Goal: Task Accomplishment & Management: Manage account settings

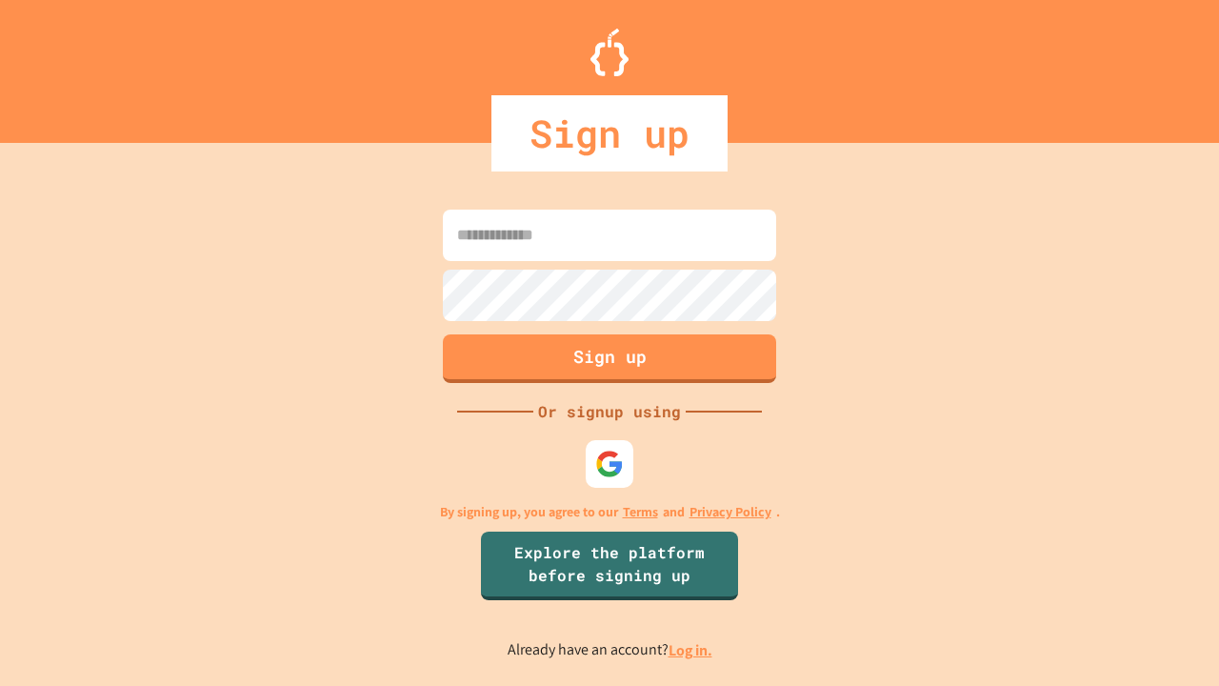
click at [691, 649] on link "Log in." at bounding box center [690, 650] width 44 height 20
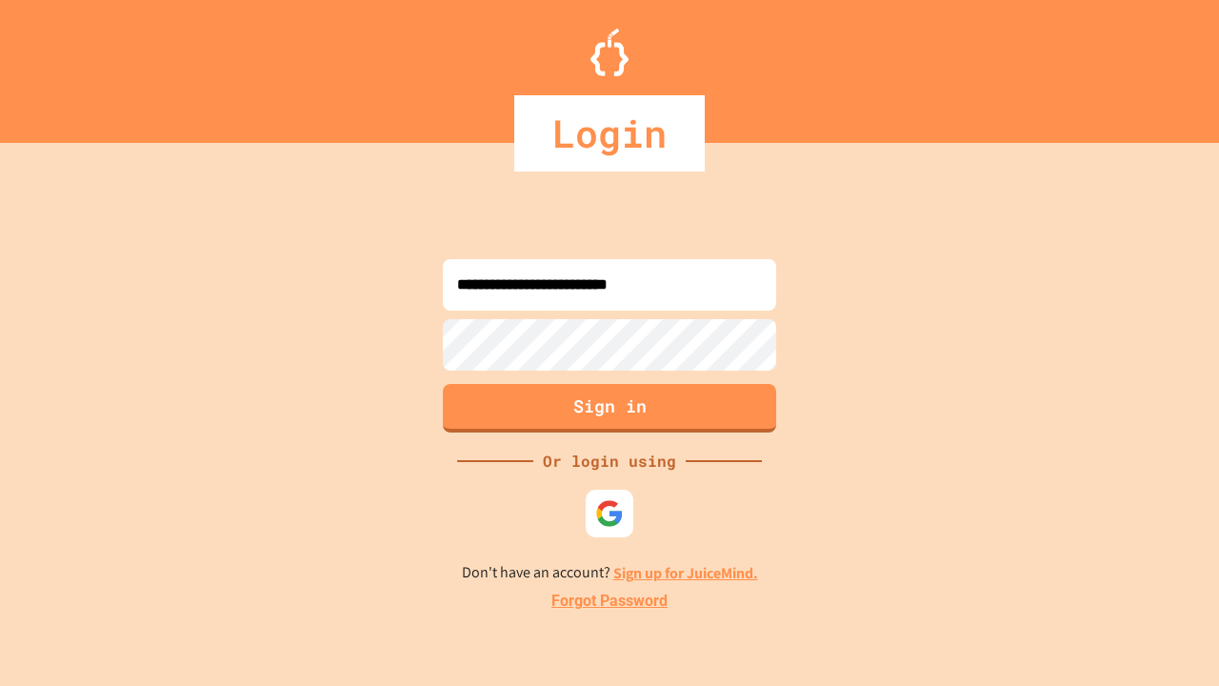
type input "**********"
